Goal: Task Accomplishment & Management: Use online tool/utility

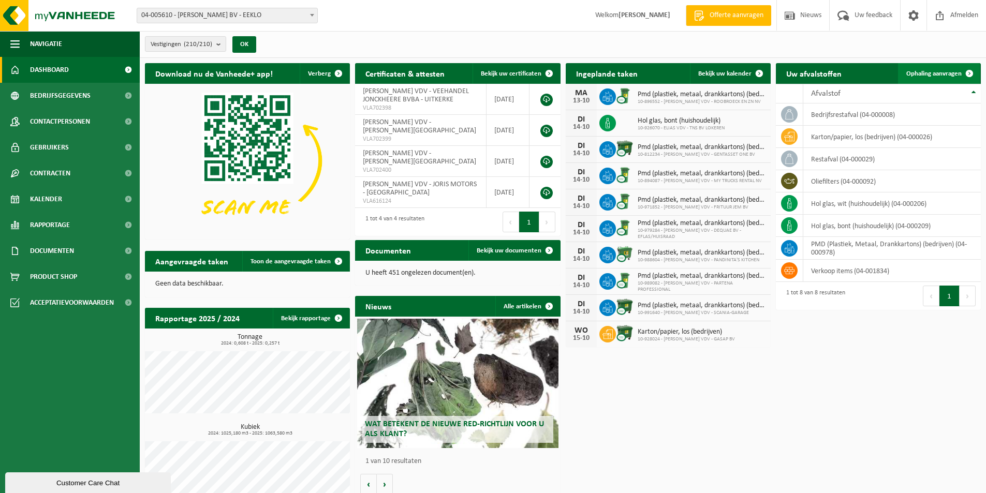
click at [925, 74] on span "Ophaling aanvragen" at bounding box center [933, 73] width 55 height 7
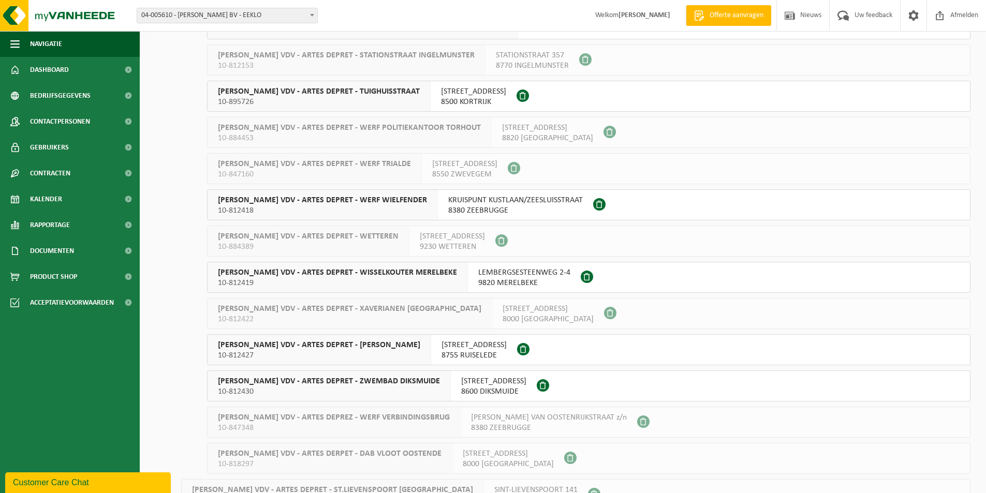
scroll to position [2381, 0]
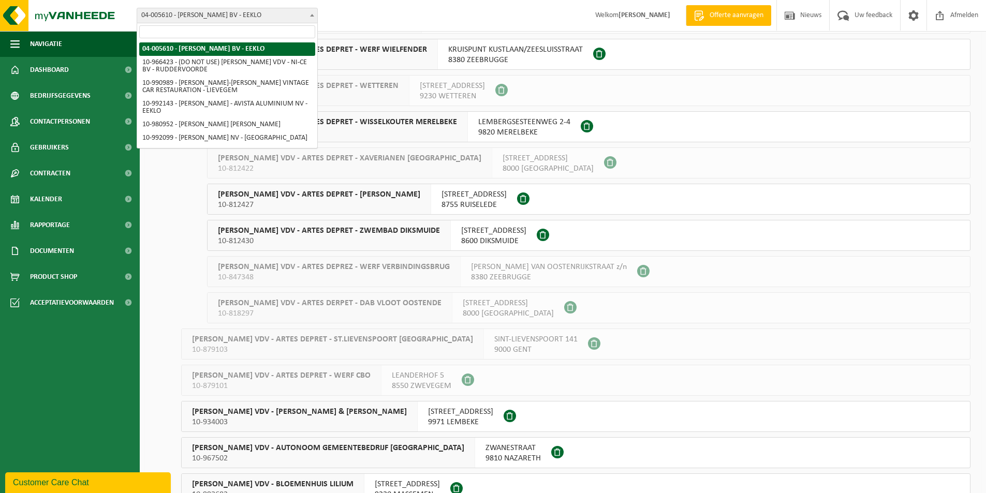
click at [313, 16] on b at bounding box center [312, 15] width 4 height 3
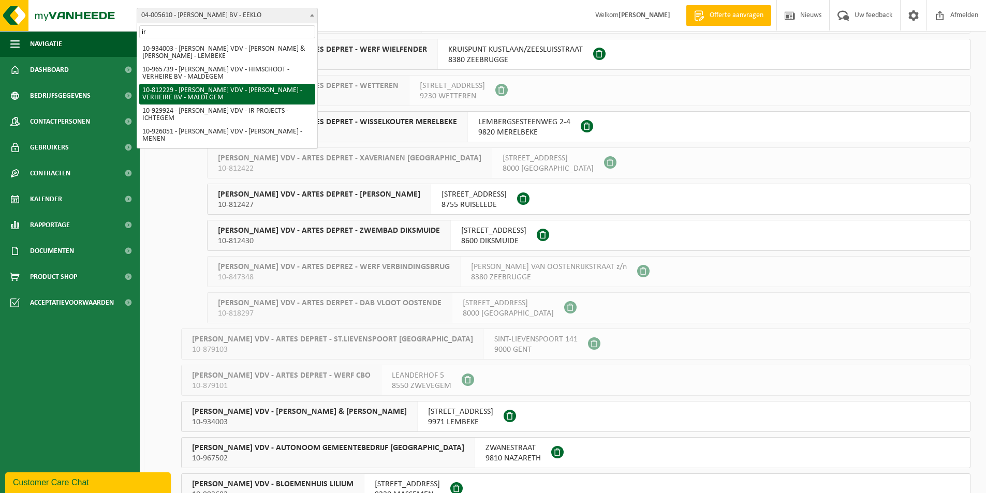
type input "ir"
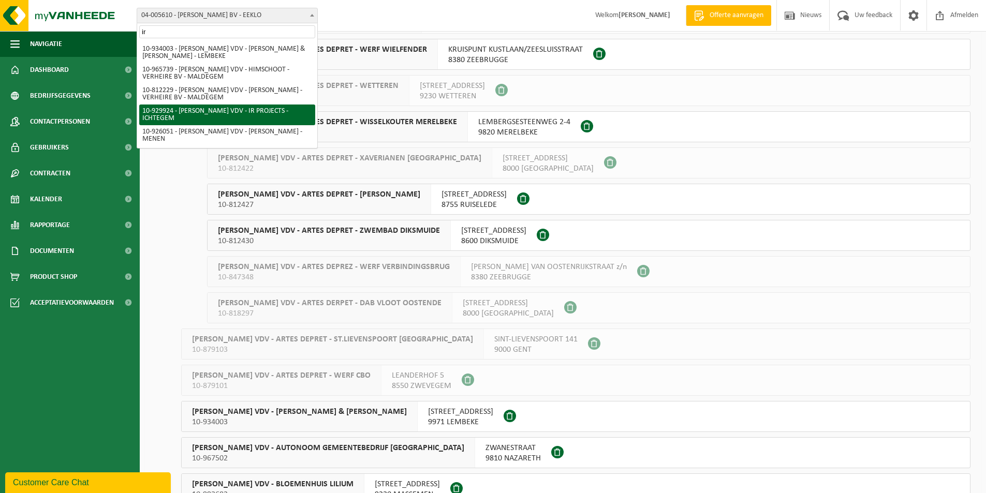
select select "134156"
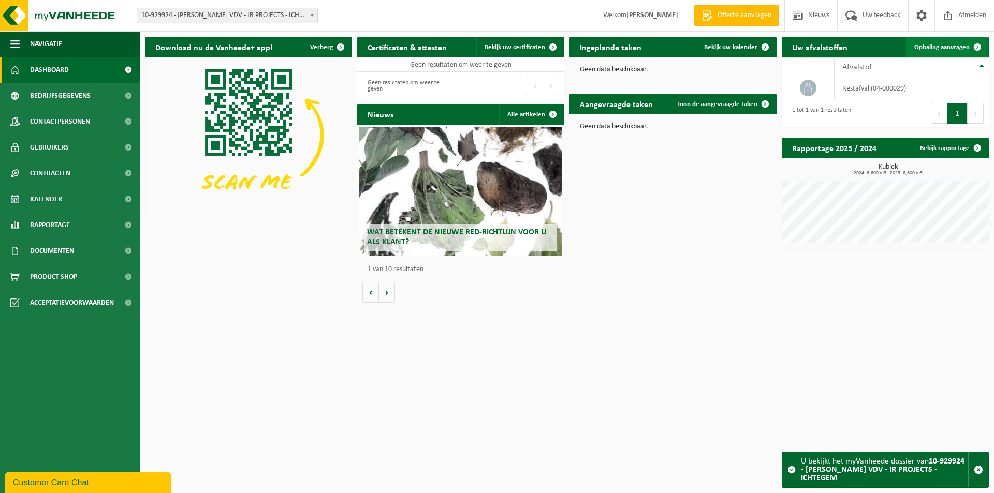
click at [944, 47] on span "Ophaling aanvragen" at bounding box center [941, 47] width 55 height 7
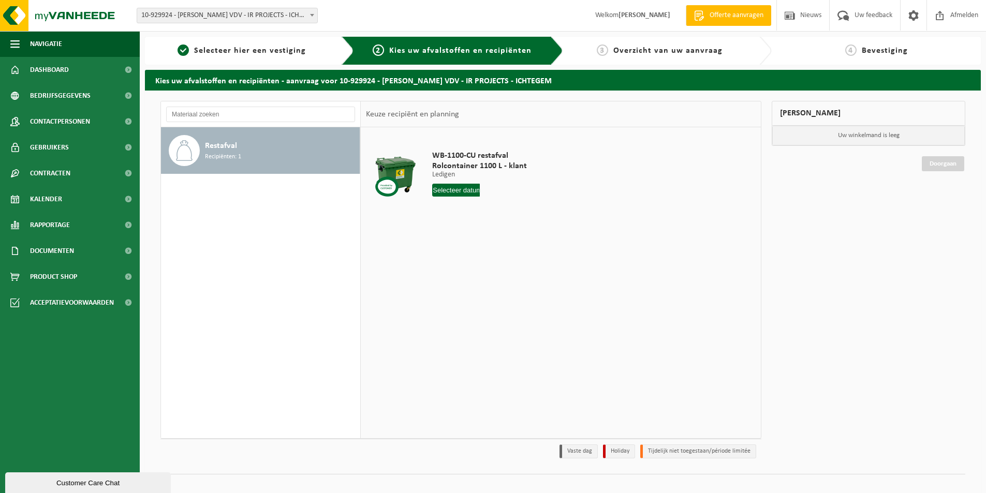
click at [445, 190] on input "text" at bounding box center [456, 190] width 48 height 13
click at [462, 283] on div "14" at bounding box center [460, 282] width 18 height 17
type input "Van 2025-10-14"
click at [469, 227] on button "In winkelmand" at bounding box center [461, 229] width 57 height 17
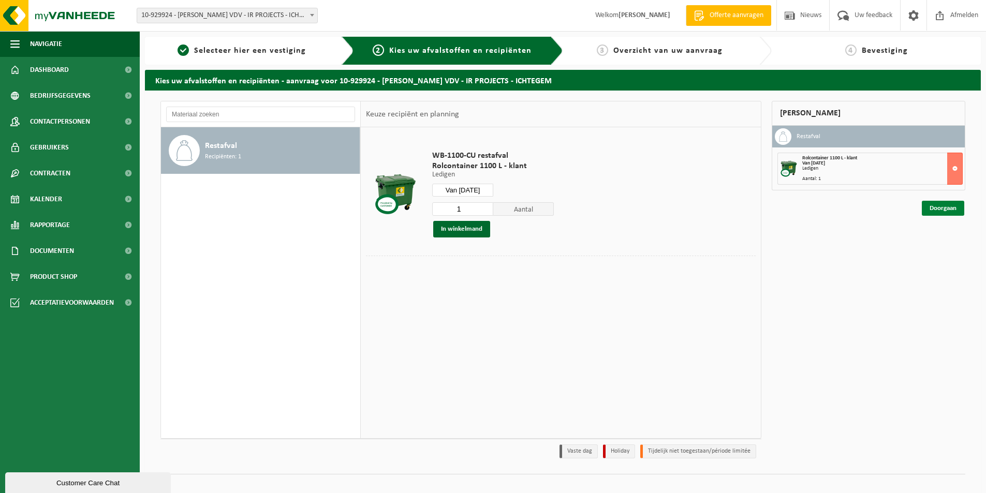
click at [953, 209] on link "Doorgaan" at bounding box center [943, 208] width 42 height 15
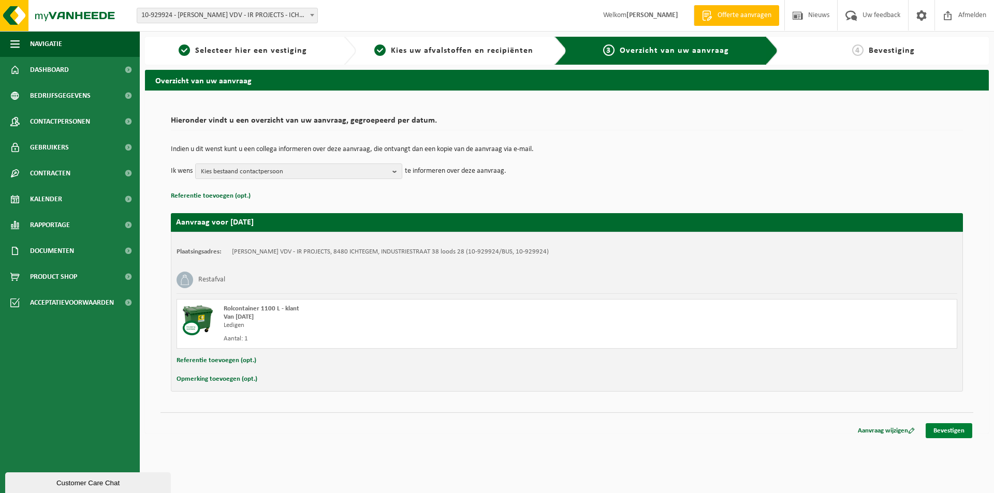
click at [952, 431] on link "Bevestigen" at bounding box center [948, 430] width 47 height 15
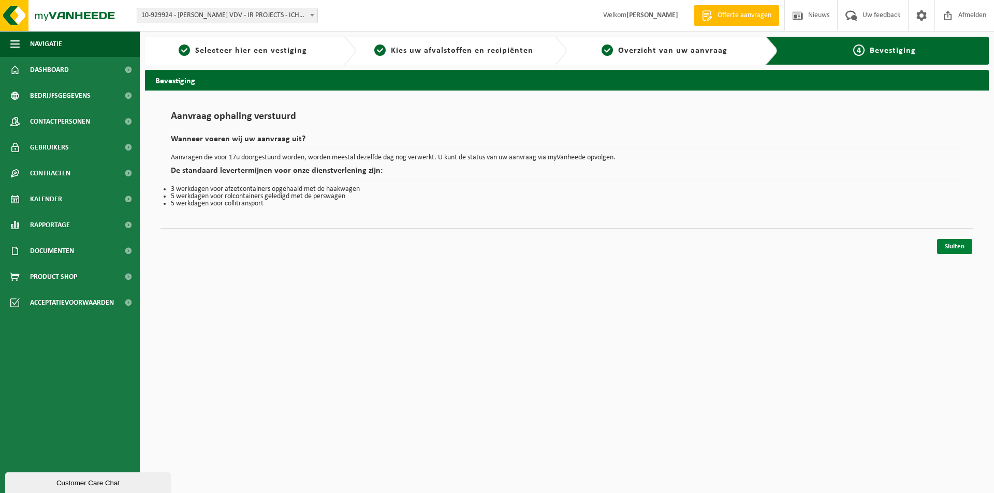
click at [952, 246] on link "Sluiten" at bounding box center [954, 246] width 35 height 15
